Goal: Information Seeking & Learning: Learn about a topic

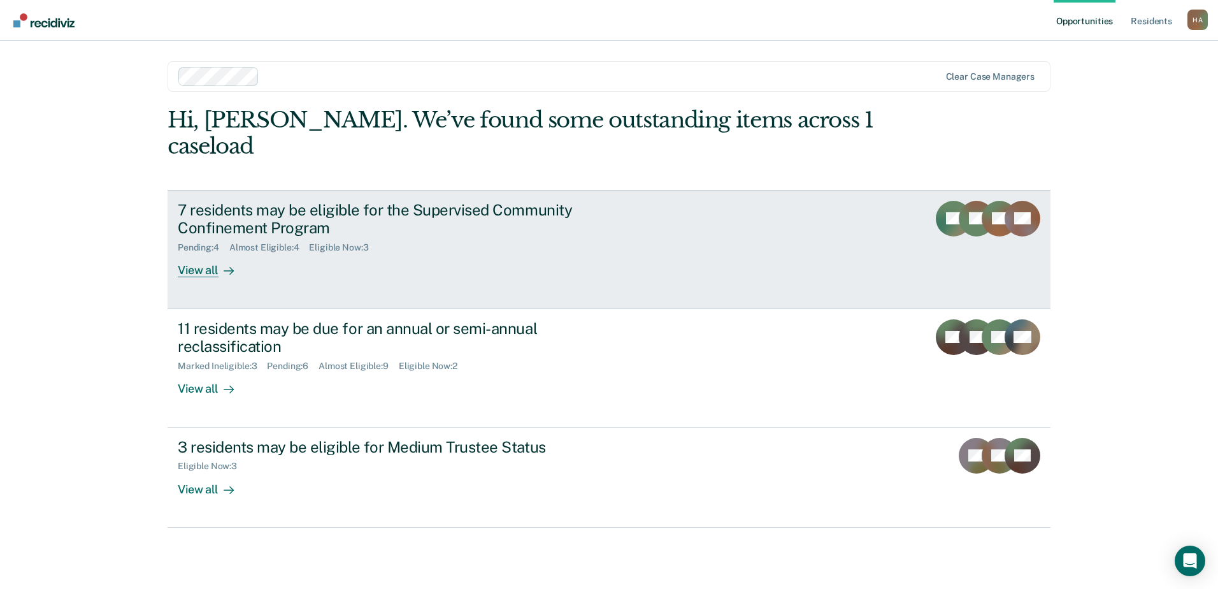
click at [272, 201] on div "7 residents may be eligible for the Supervised Community Confinement Program" at bounding box center [401, 219] width 447 height 37
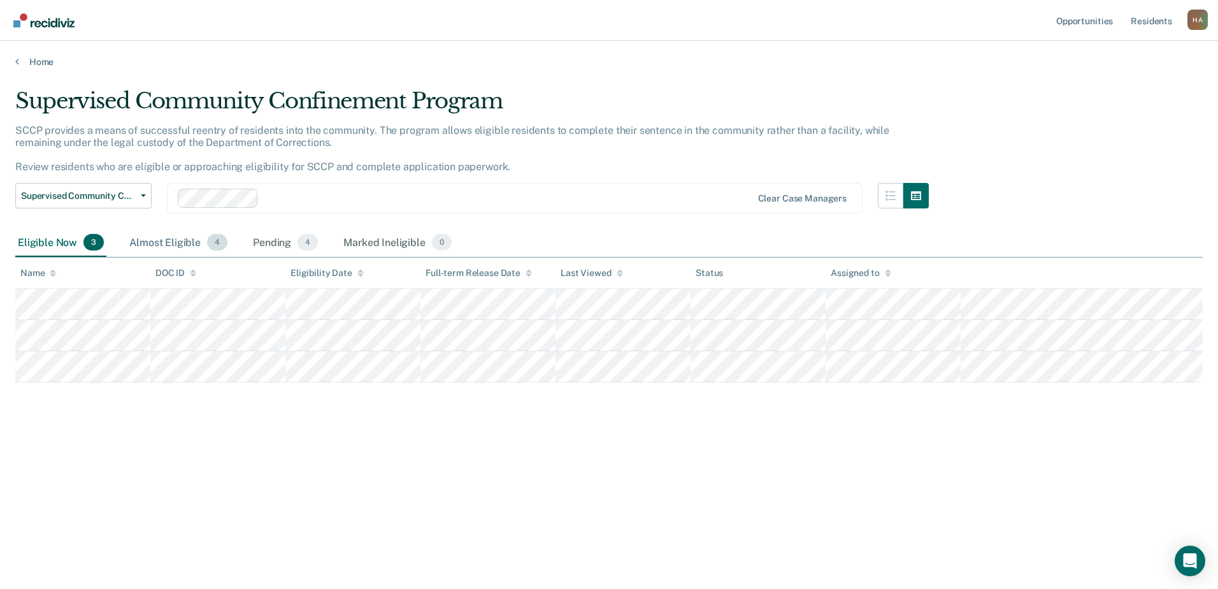
click at [162, 236] on div "Almost Eligible 4" at bounding box center [178, 243] width 103 height 28
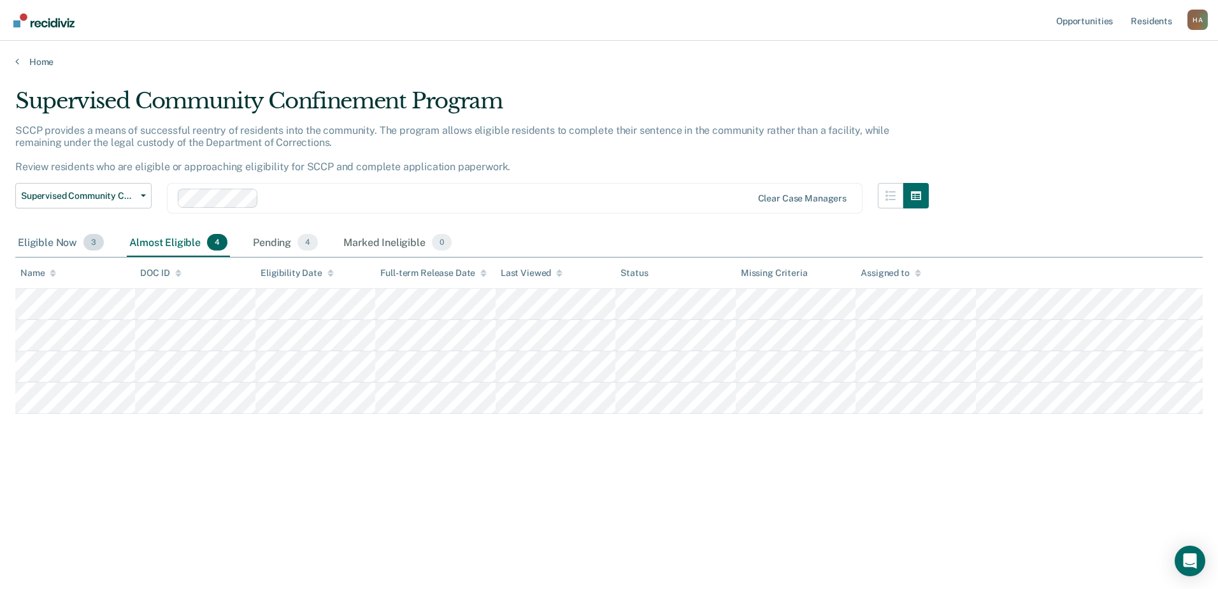
click at [41, 237] on div "Eligible Now 3" at bounding box center [60, 243] width 91 height 28
